Goal: Task Accomplishment & Management: Use online tool/utility

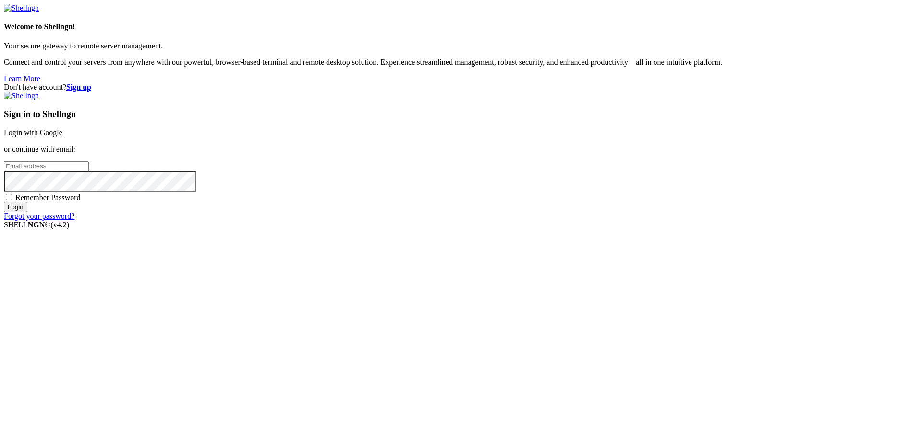
type input "[PERSON_NAME][EMAIL_ADDRESS][DOMAIN_NAME]"
click at [81, 202] on span "Remember Password" at bounding box center [47, 197] width 65 height 8
click at [12, 200] on input "Remember Password" at bounding box center [9, 197] width 6 height 6
checkbox input "true"
click at [27, 212] on input "Login" at bounding box center [16, 207] width 24 height 10
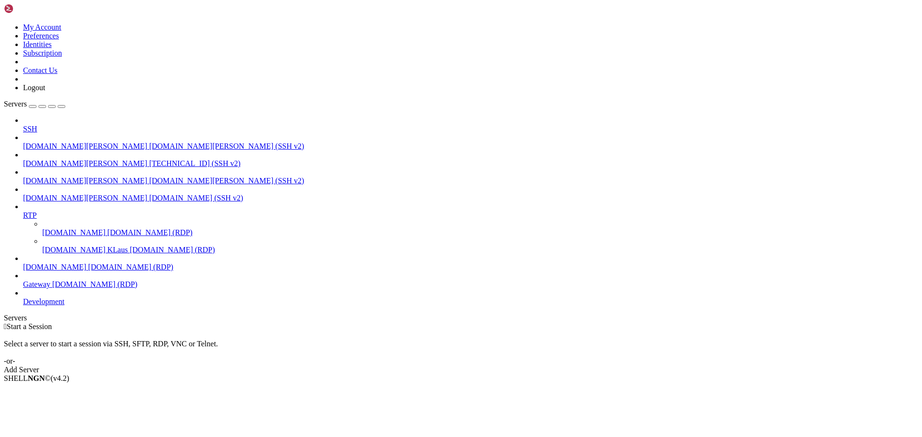
click at [50, 286] on span "Gateway" at bounding box center [36, 284] width 27 height 8
click at [48, 391] on span "Connect" at bounding box center [35, 395] width 25 height 8
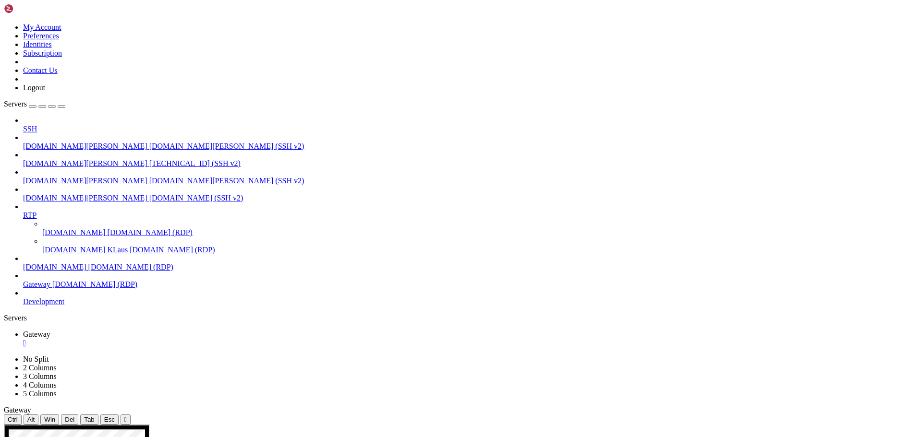
drag, startPoint x: 219, startPoint y: 29, endPoint x: 221, endPoint y: 85, distance: 55.3
click at [127, 416] on div "" at bounding box center [125, 419] width 2 height 7
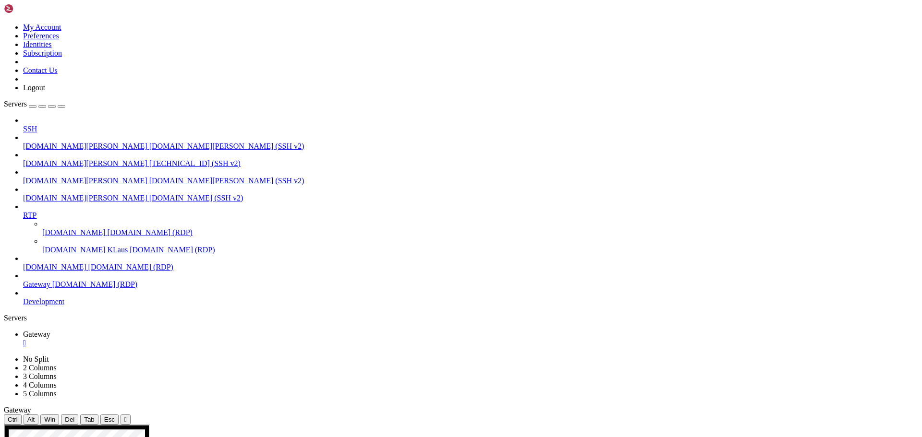
drag, startPoint x: 257, startPoint y: 624, endPoint x: 304, endPoint y: 625, distance: 47.1
